Goal: Information Seeking & Learning: Learn about a topic

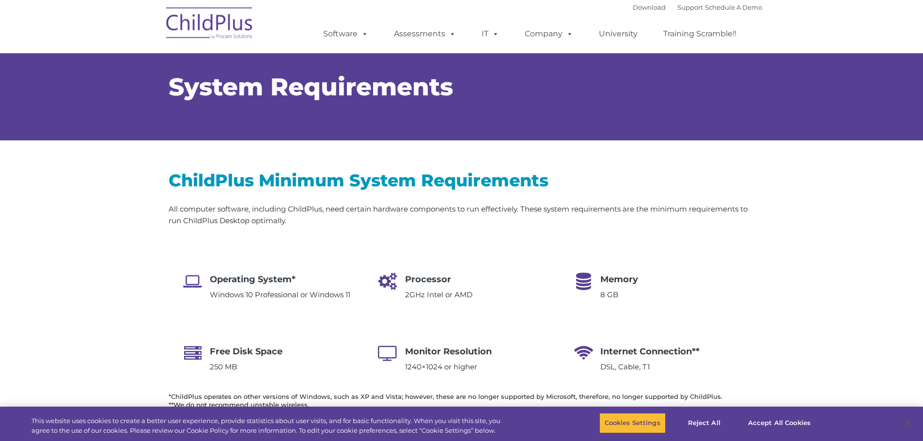
select select "MEDIUM"
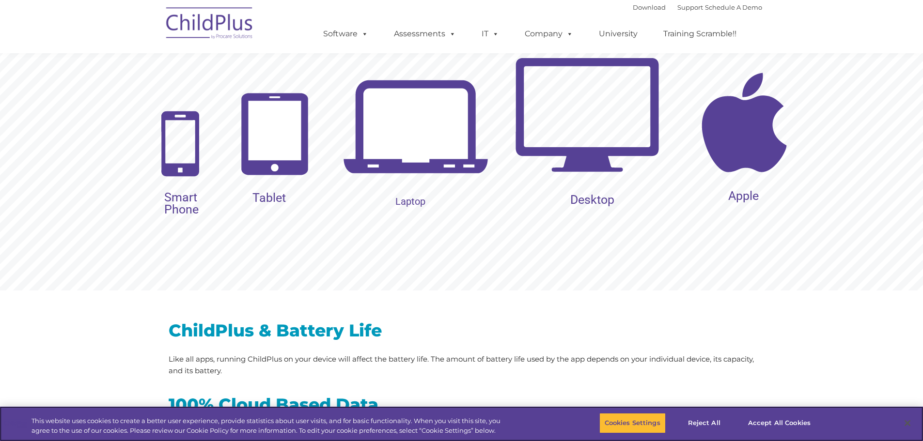
scroll to position [1004, 0]
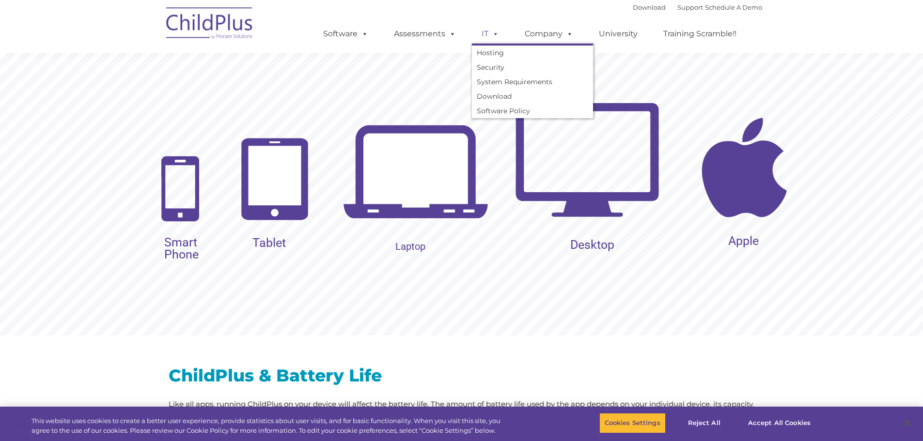
click at [488, 31] on span at bounding box center [493, 33] width 11 height 9
click at [523, 77] on link "System Requirements" at bounding box center [532, 82] width 121 height 15
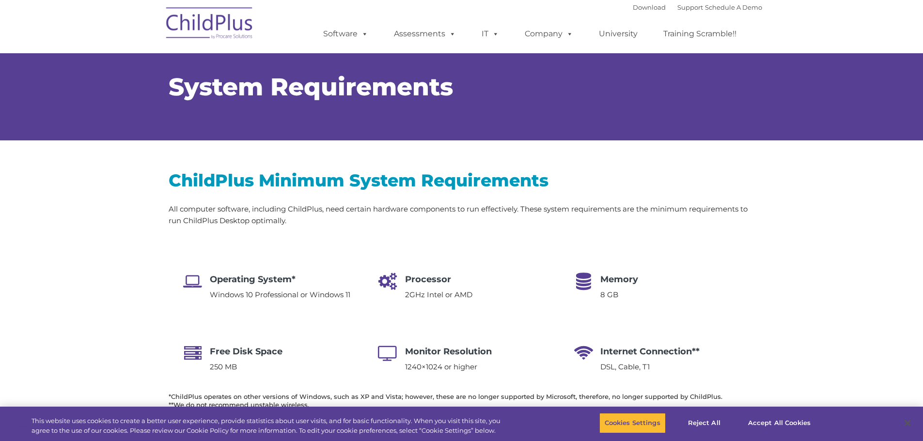
select select "MEDIUM"
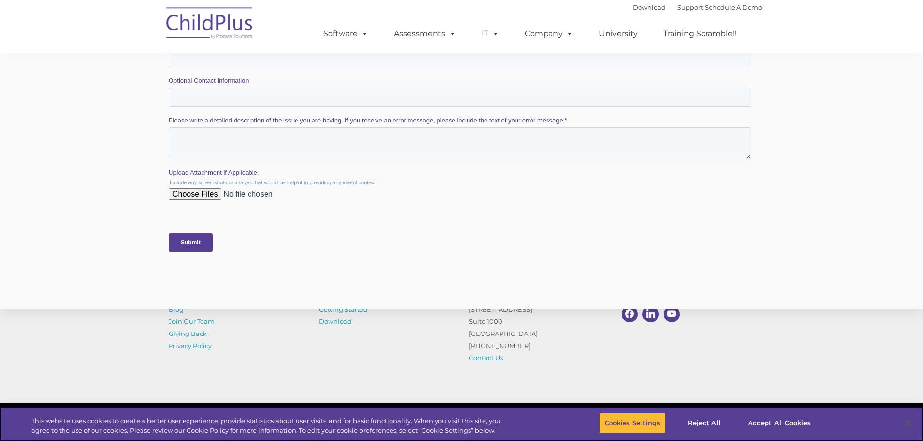
scroll to position [1879, 0]
